Goal: Task Accomplishment & Management: Complete application form

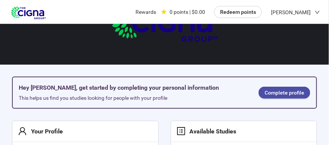
scroll to position [43, 0]
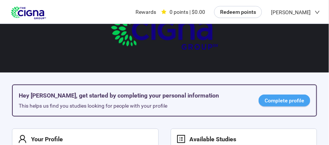
click at [288, 96] on link "Complete profile" at bounding box center [285, 101] width 52 height 12
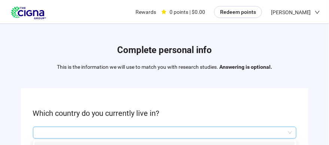
click at [106, 135] on input "search" at bounding box center [164, 132] width 255 height 11
click at [290, 132] on input "search" at bounding box center [164, 132] width 255 height 11
click at [42, 133] on input "search" at bounding box center [164, 132] width 255 height 11
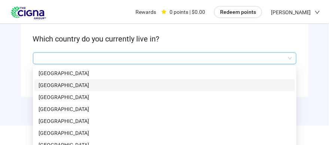
scroll to position [92, 0]
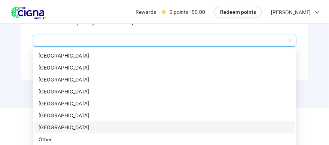
click at [50, 127] on p "[GEOGRAPHIC_DATA]" at bounding box center [165, 128] width 252 height 8
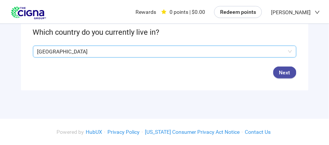
scroll to position [79, 0]
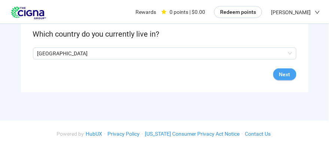
click at [282, 73] on span "Next" at bounding box center [284, 74] width 11 height 8
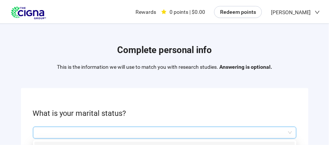
click at [84, 131] on input "search" at bounding box center [164, 132] width 255 height 11
click at [289, 131] on input "search" at bounding box center [164, 132] width 255 height 11
click at [251, 132] on input "search" at bounding box center [164, 132] width 255 height 11
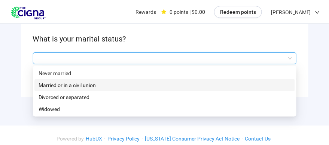
scroll to position [37, 0]
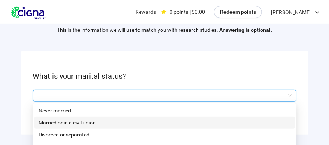
click at [60, 124] on p "Married or in a civil union" at bounding box center [165, 123] width 252 height 8
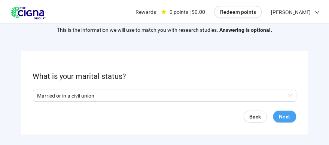
click at [289, 116] on span "Next" at bounding box center [284, 117] width 11 height 8
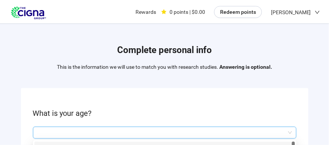
click at [67, 132] on input "search" at bounding box center [164, 132] width 255 height 11
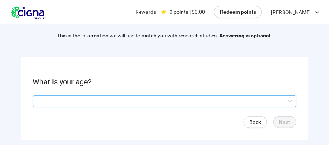
scroll to position [34, 0]
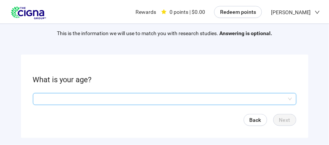
click at [42, 98] on input "search" at bounding box center [164, 99] width 255 height 11
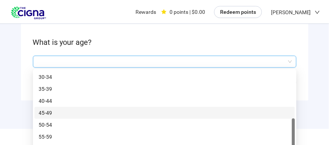
scroll to position [92, 0]
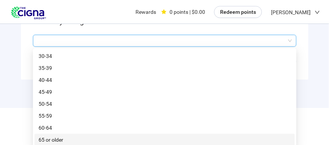
click at [54, 140] on p "65 or older" at bounding box center [165, 140] width 252 height 8
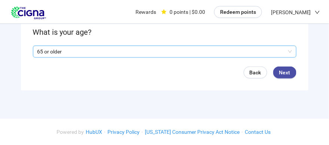
scroll to position [79, 0]
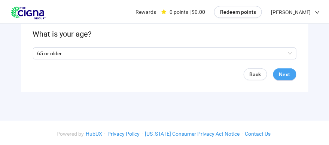
click at [287, 75] on span "Next" at bounding box center [284, 74] width 11 height 8
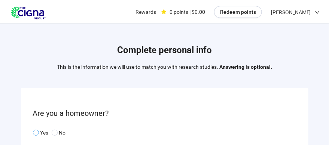
click at [34, 134] on span at bounding box center [36, 133] width 6 height 6
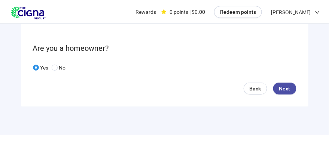
scroll to position [75, 0]
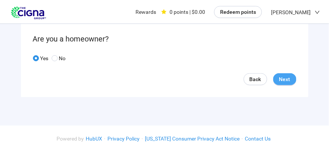
click at [282, 79] on span "Next" at bounding box center [284, 79] width 11 height 8
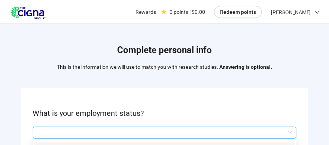
click at [165, 137] on input "search" at bounding box center [164, 132] width 255 height 11
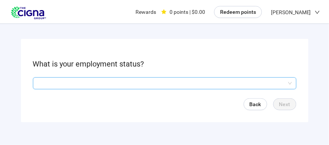
scroll to position [53, 0]
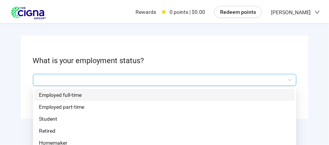
click at [289, 78] on input "search" at bounding box center [164, 80] width 255 height 11
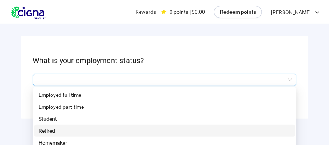
click at [50, 130] on p "Retired" at bounding box center [165, 131] width 252 height 8
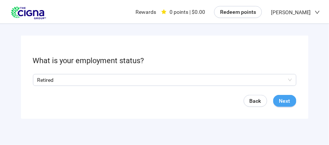
click at [294, 97] on button "Next" at bounding box center [284, 101] width 23 height 12
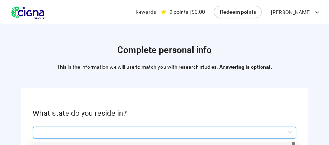
click at [291, 130] on input "search" at bounding box center [164, 132] width 255 height 11
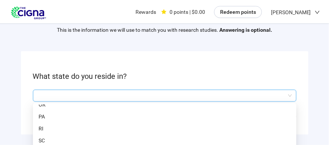
scroll to position [412, 0]
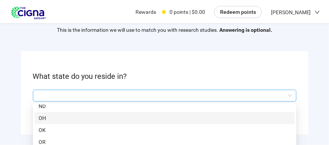
click at [39, 117] on div "OH" at bounding box center [164, 118] width 261 height 12
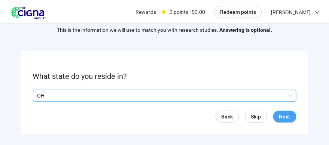
click at [291, 114] on button "Next" at bounding box center [284, 117] width 23 height 12
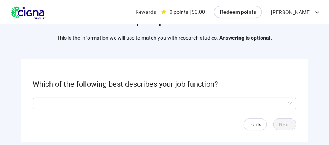
scroll to position [37, 0]
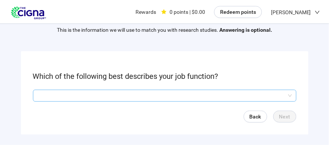
click at [291, 92] on input "search" at bounding box center [164, 95] width 255 height 11
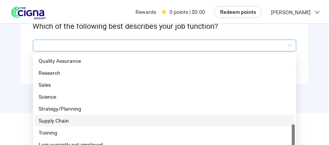
scroll to position [92, 0]
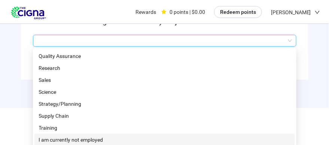
click at [98, 140] on p "I am currently not employed" at bounding box center [165, 140] width 252 height 8
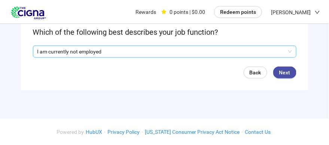
scroll to position [79, 0]
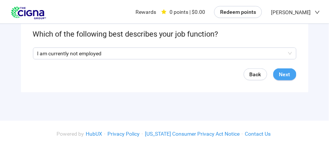
click at [285, 71] on span "Next" at bounding box center [284, 74] width 11 height 8
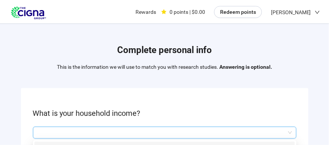
click at [289, 130] on input "search" at bounding box center [164, 132] width 255 height 11
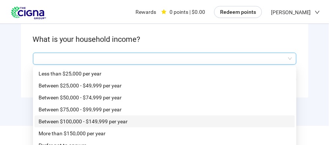
scroll to position [80, 0]
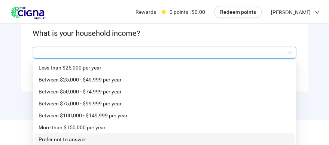
click at [73, 136] on p "Prefer not to answer" at bounding box center [165, 140] width 252 height 8
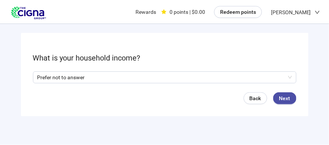
scroll to position [42, 0]
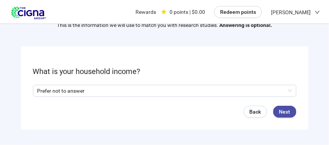
click at [287, 72] on form "What is your household income? Prefer not to answer Q2hhcmFjdGVyaXN0aWNBbnN3ZXJ…" at bounding box center [165, 88] width 288 height 84
click at [280, 113] on span "Next" at bounding box center [284, 112] width 11 height 8
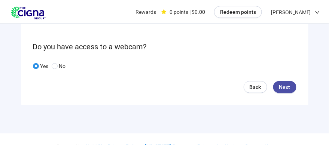
scroll to position [75, 0]
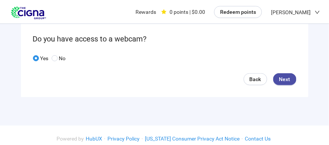
click at [296, 81] on div "Back Next" at bounding box center [165, 79] width 264 height 12
click at [289, 79] on span "Next" at bounding box center [284, 79] width 11 height 8
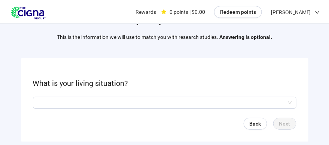
scroll to position [37, 0]
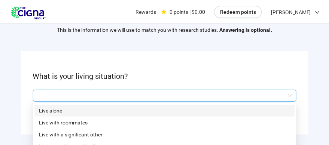
click at [291, 95] on input "search" at bounding box center [164, 95] width 255 height 11
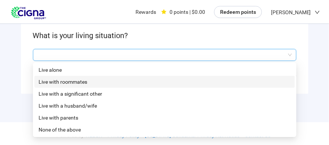
scroll to position [79, 0]
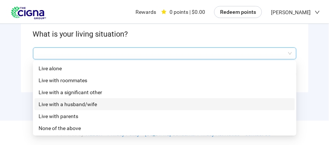
click at [209, 106] on p "Live with a husband/wife" at bounding box center [165, 104] width 252 height 8
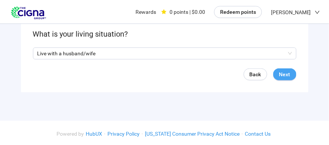
click at [282, 76] on span "Next" at bounding box center [284, 74] width 11 height 8
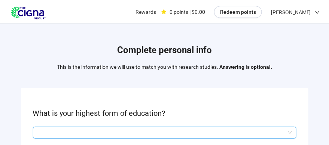
click at [207, 131] on input "search" at bounding box center [164, 132] width 255 height 11
click at [292, 131] on div at bounding box center [165, 133] width 264 height 12
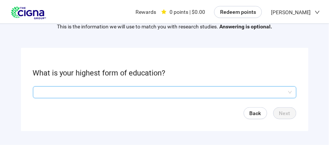
scroll to position [47, 0]
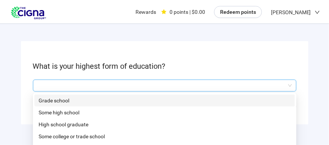
click at [290, 85] on input "search" at bounding box center [164, 85] width 255 height 11
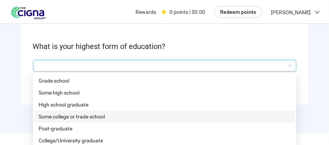
scroll to position [79, 0]
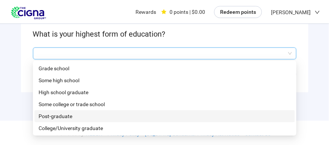
click at [64, 115] on p "Post-graduate" at bounding box center [165, 116] width 252 height 8
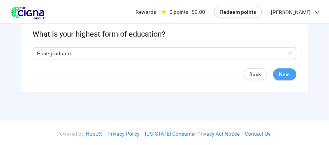
click at [289, 74] on span "Next" at bounding box center [284, 74] width 11 height 8
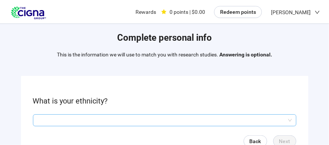
scroll to position [37, 0]
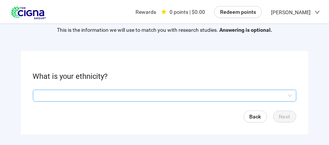
click at [290, 95] on input "search" at bounding box center [164, 95] width 255 height 11
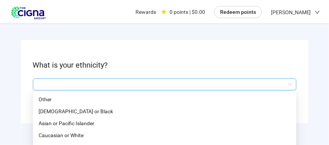
scroll to position [43, 0]
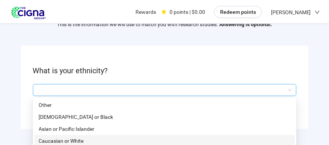
click at [132, 142] on p "Caucasian or White" at bounding box center [165, 141] width 252 height 8
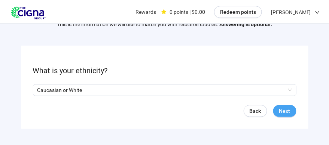
click at [279, 108] on button "Next" at bounding box center [284, 111] width 23 height 12
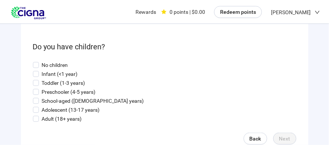
scroll to position [75, 0]
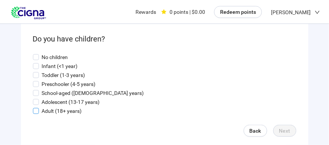
click at [45, 111] on p "Adult (18+ years)" at bounding box center [62, 111] width 40 height 8
click at [288, 133] on span "Next" at bounding box center [284, 131] width 11 height 8
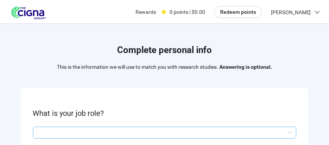
click at [291, 133] on input "search" at bounding box center [164, 132] width 255 height 11
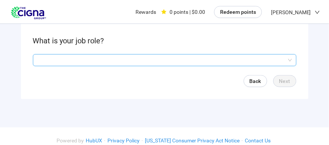
scroll to position [72, 0]
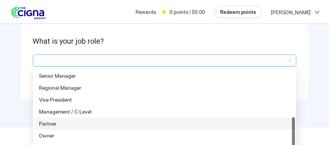
click at [290, 60] on input "search" at bounding box center [164, 60] width 255 height 11
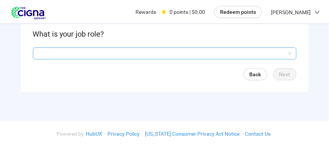
scroll to position [70, 0]
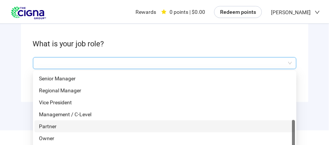
click at [289, 62] on input "search" at bounding box center [164, 63] width 255 height 11
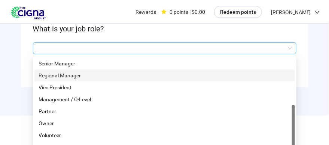
scroll to position [92, 0]
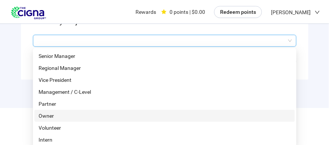
click at [92, 114] on p "Owner" at bounding box center [165, 116] width 252 height 8
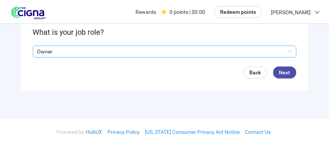
scroll to position [79, 0]
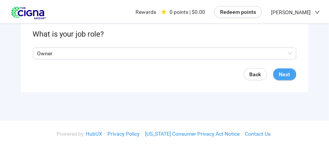
click at [291, 73] on button "Next" at bounding box center [284, 75] width 23 height 12
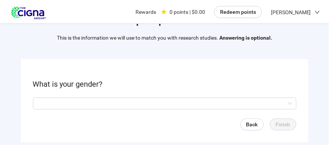
scroll to position [37, 0]
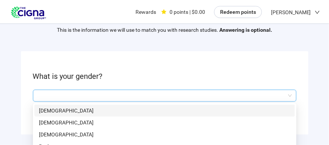
click at [291, 93] on input "search" at bounding box center [164, 95] width 255 height 11
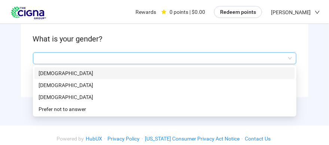
click at [70, 72] on p "[DEMOGRAPHIC_DATA]" at bounding box center [165, 73] width 252 height 8
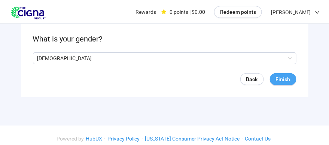
click at [283, 79] on span "Finish" at bounding box center [283, 79] width 15 height 8
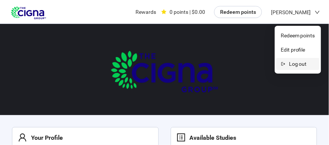
click at [289, 63] on li "Log out" at bounding box center [297, 64] width 43 height 12
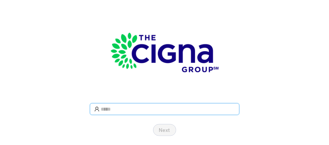
type input "**********"
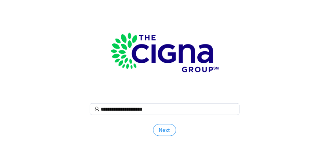
click at [169, 128] on span "Next" at bounding box center [164, 130] width 11 height 8
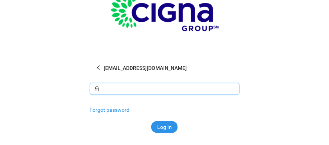
scroll to position [33, 0]
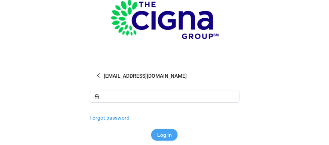
click at [166, 137] on span "Log in" at bounding box center [164, 135] width 15 height 8
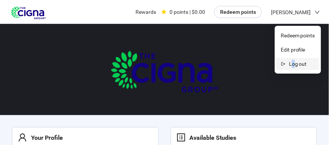
click at [294, 65] on span "Log out" at bounding box center [302, 64] width 26 height 8
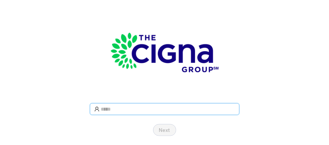
type input "**********"
